Goal: Task Accomplishment & Management: Manage account settings

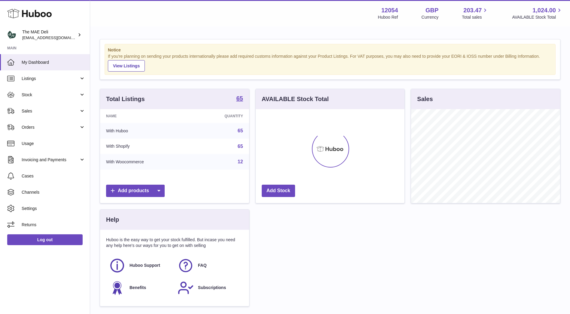
scroll to position [94, 149]
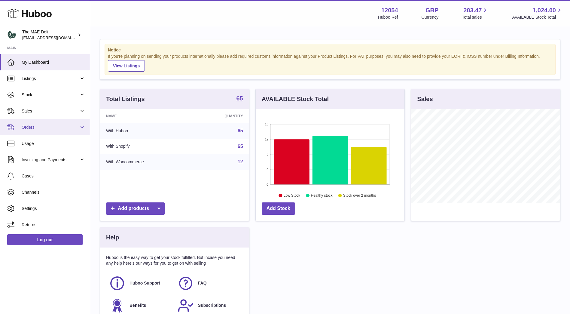
click at [42, 128] on span "Orders" at bounding box center [50, 127] width 57 height 6
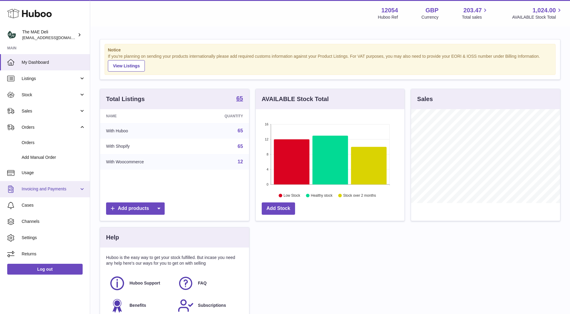
click at [40, 189] on span "Invoicing and Payments" at bounding box center [50, 189] width 57 height 6
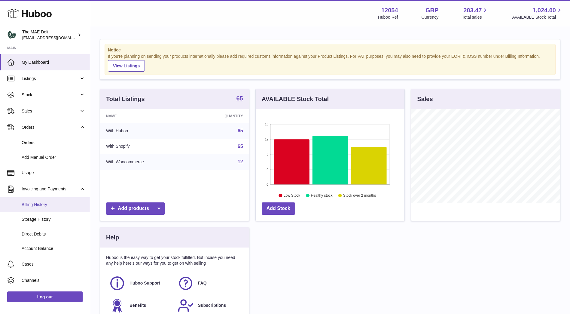
click at [35, 205] on span "Billing History" at bounding box center [54, 205] width 64 height 6
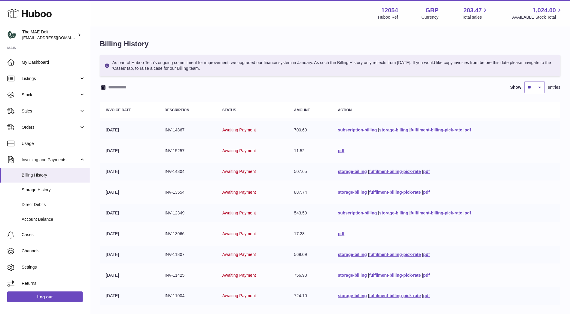
click at [401, 131] on link "storage-billing" at bounding box center [393, 129] width 29 height 5
click at [419, 130] on link "fulfilment-billing-pick-rate" at bounding box center [436, 129] width 52 height 5
